Goal: Navigation & Orientation: Find specific page/section

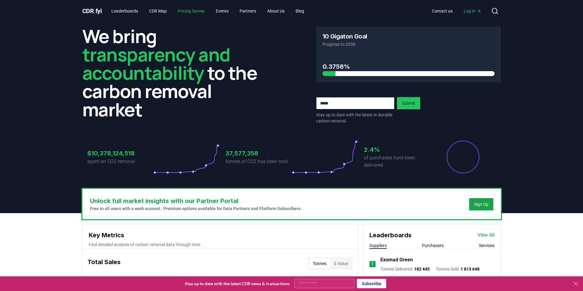
click at [192, 10] on link "Pricing Survey" at bounding box center [191, 11] width 37 height 11
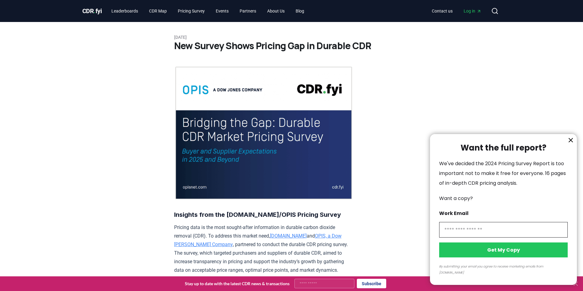
click at [93, 10] on div at bounding box center [291, 145] width 583 height 291
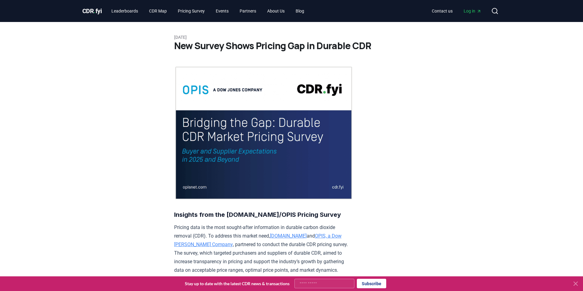
click at [93, 10] on span "CDR . fyi" at bounding box center [92, 10] width 20 height 7
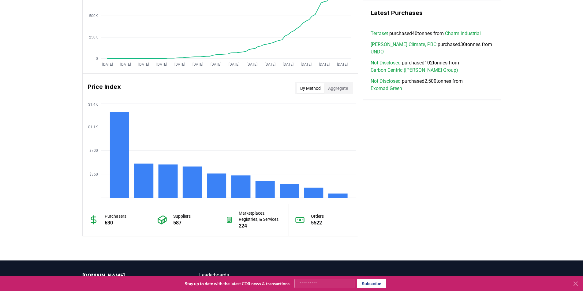
scroll to position [495, 0]
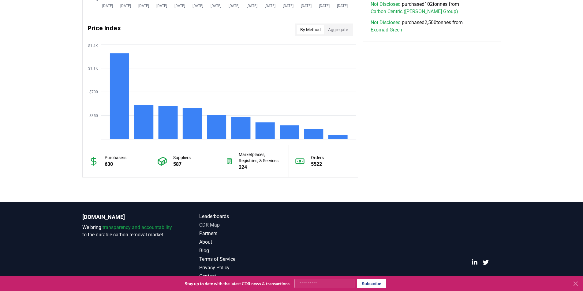
click at [216, 225] on link "CDR Map" at bounding box center [245, 225] width 92 height 7
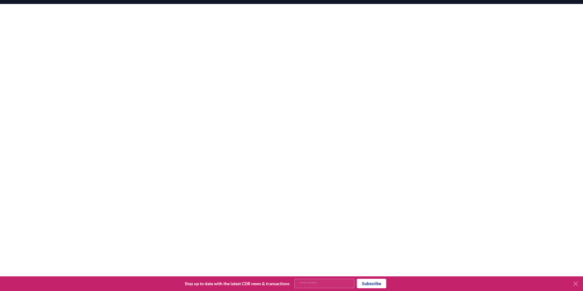
scroll to position [88, 0]
